Goal: Obtain resource: Download file/media

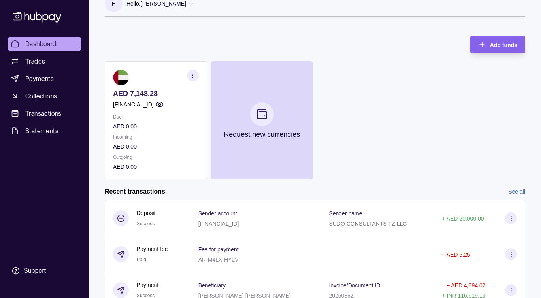
scroll to position [16, 0]
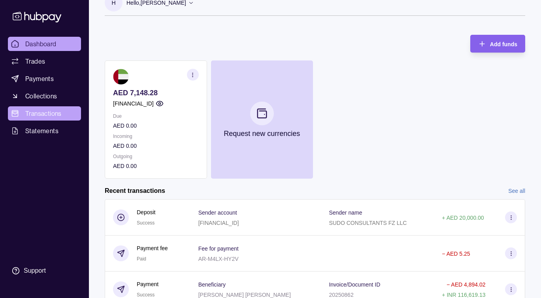
click at [45, 114] on span "Transactions" at bounding box center [43, 113] width 36 height 9
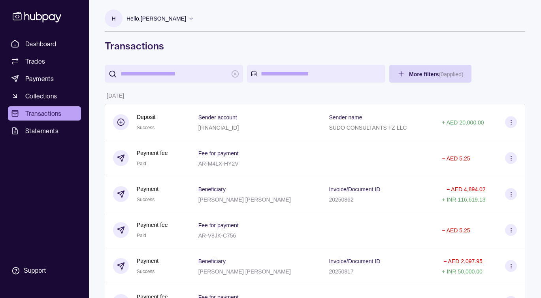
click at [167, 72] on input "search" at bounding box center [173, 74] width 107 height 18
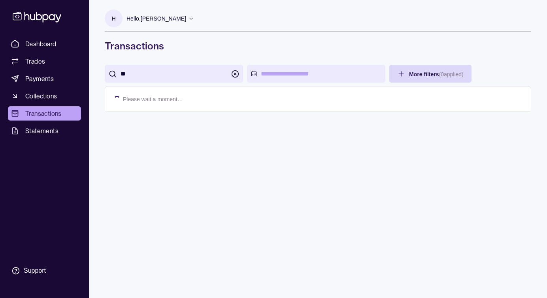
type input "*"
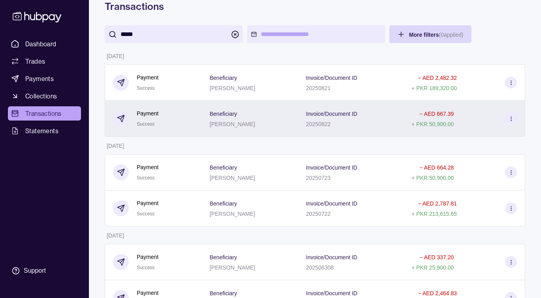
scroll to position [71, 0]
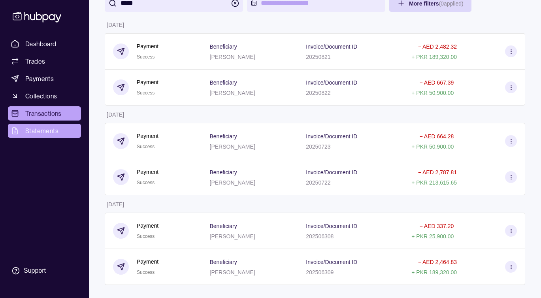
type input "*****"
click at [61, 130] on link "Statements" at bounding box center [44, 131] width 73 height 14
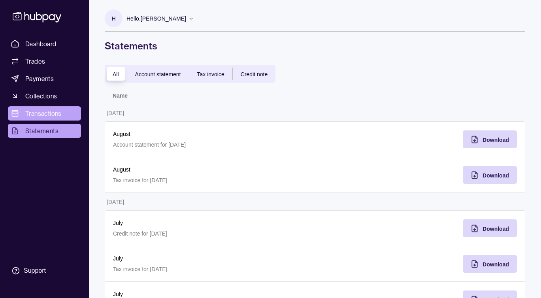
click at [58, 112] on span "Transactions" at bounding box center [43, 113] width 36 height 9
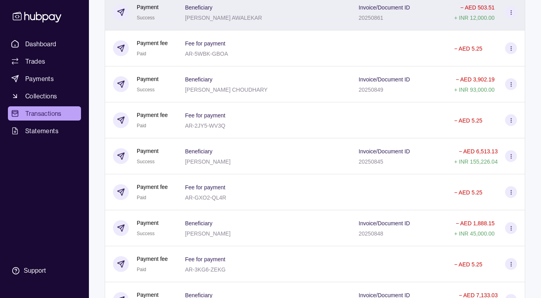
scroll to position [1979, 0]
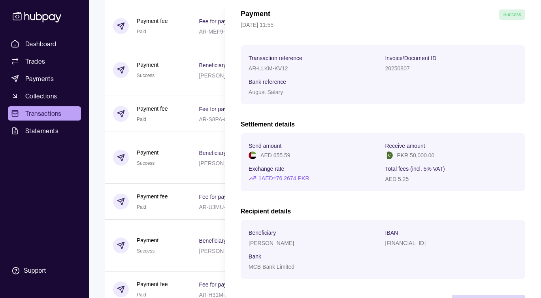
scroll to position [63, 0]
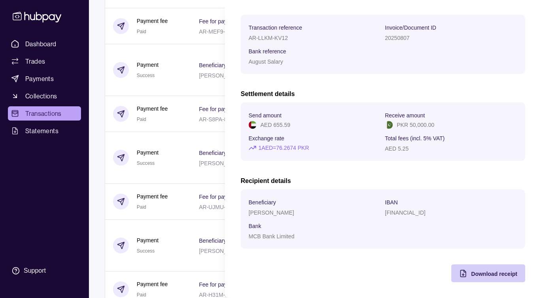
click at [477, 273] on span "Download receipt" at bounding box center [494, 274] width 46 height 6
click at [25, 135] on html "Dashboard Trades Payments Collections Transactions Statements Support H Hello, …" at bounding box center [270, 289] width 541 height 4537
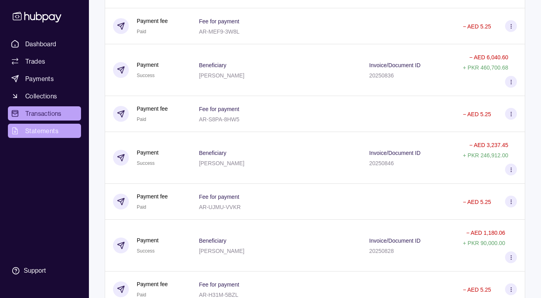
click at [31, 130] on span "Statements" at bounding box center [41, 130] width 33 height 9
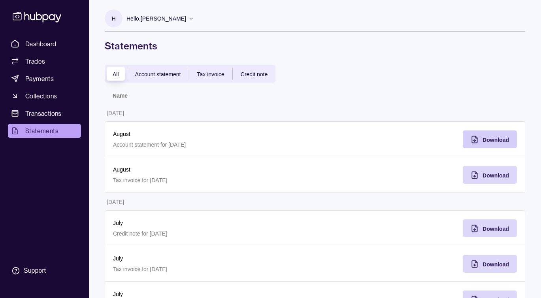
click at [493, 137] on span "Download" at bounding box center [495, 140] width 26 height 6
